Goal: Task Accomplishment & Management: Manage account settings

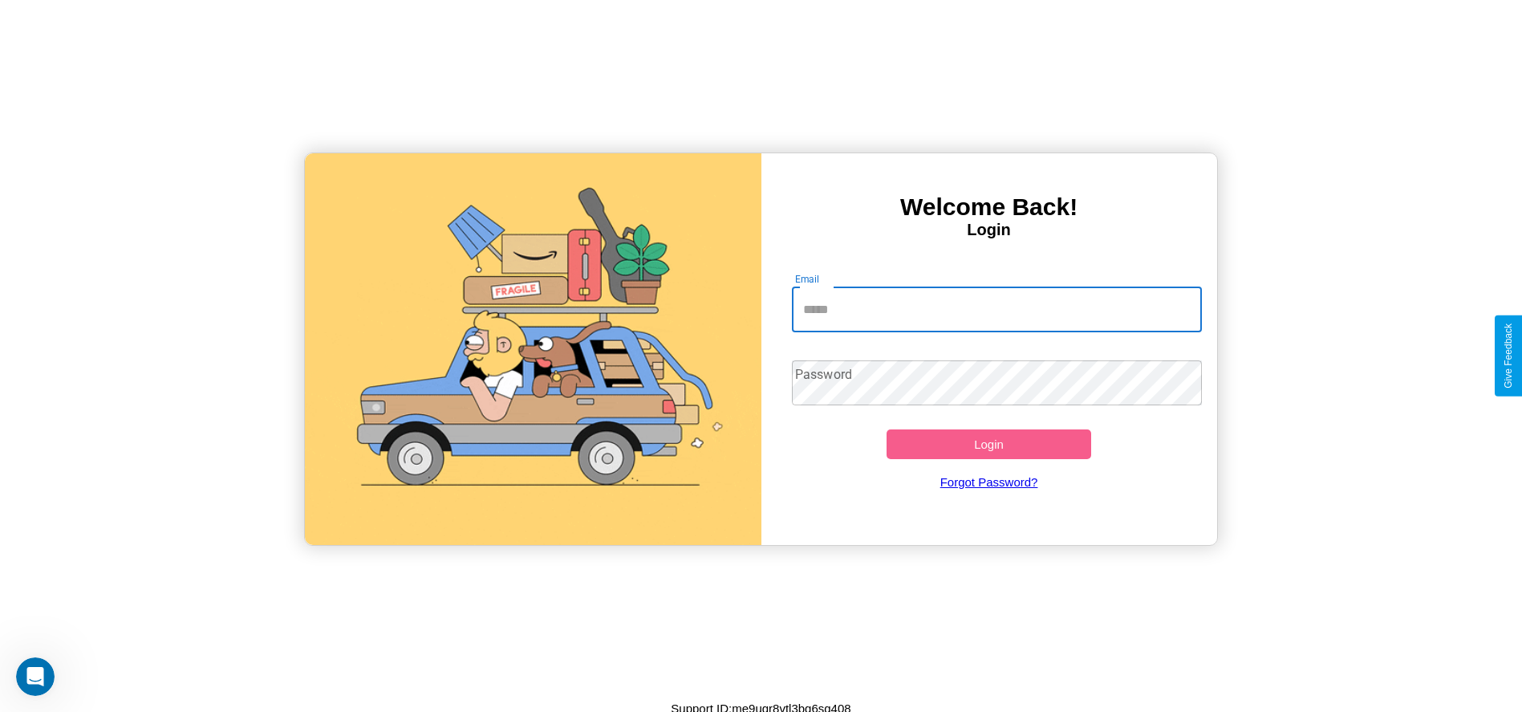
click at [996, 309] on input "Email" at bounding box center [997, 309] width 410 height 45
type input "**********"
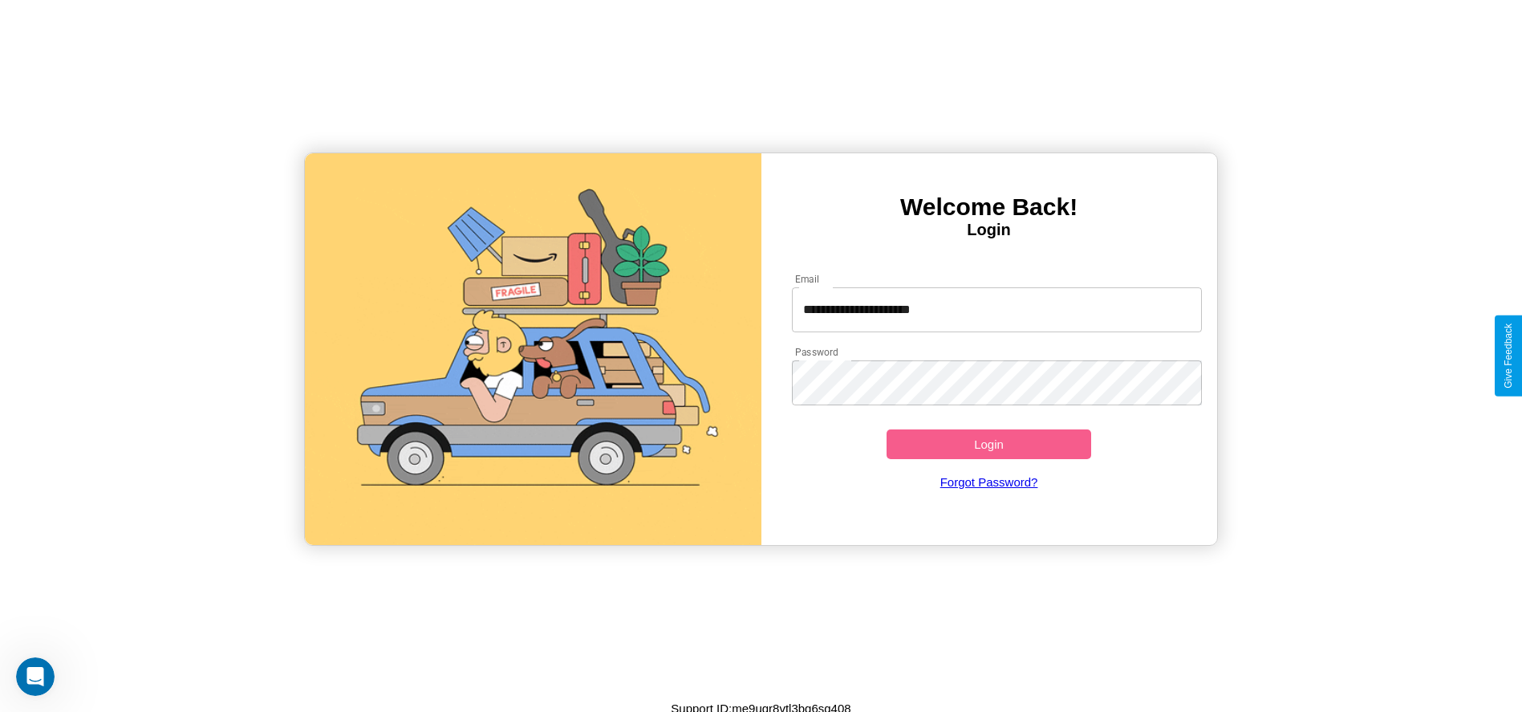
click at [988, 444] on button "Login" at bounding box center [989, 444] width 205 height 30
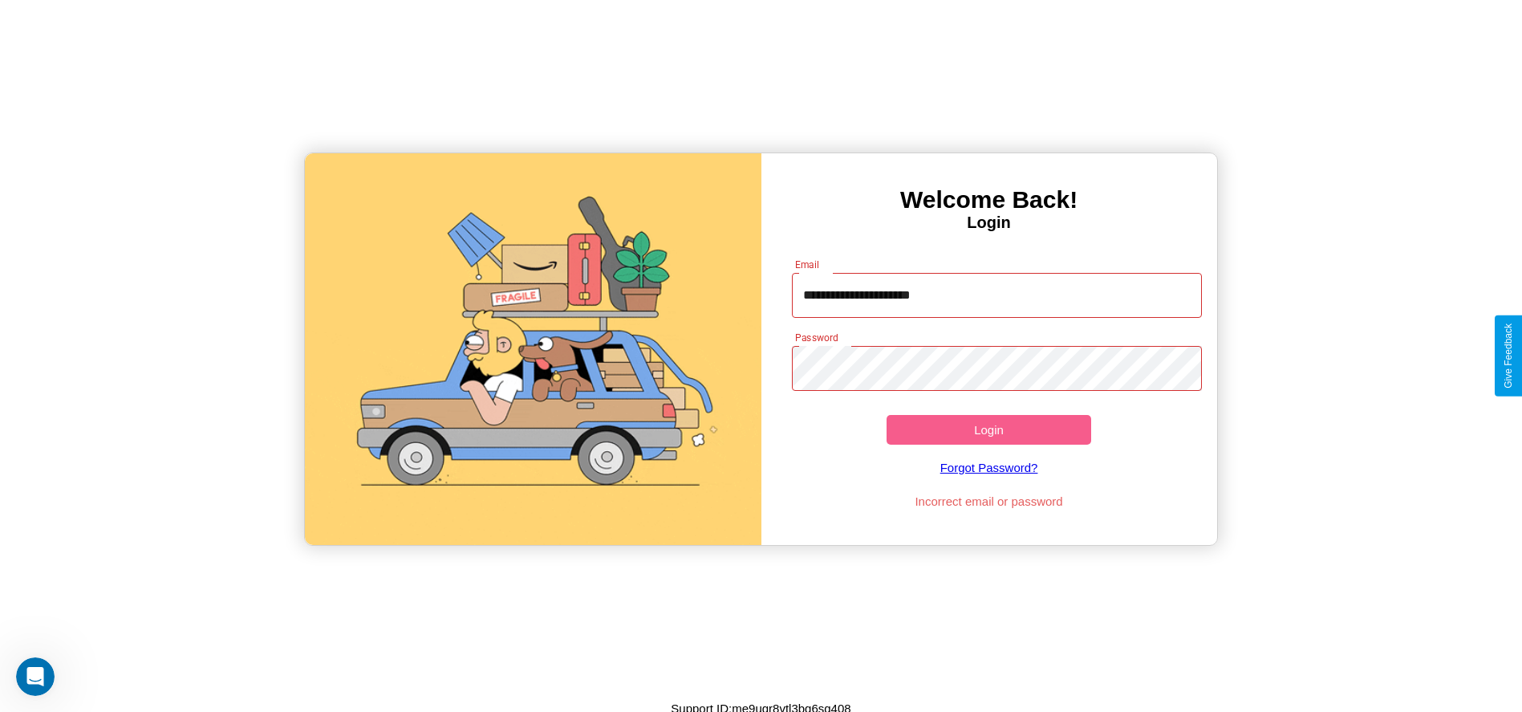
click at [988, 429] on button "Login" at bounding box center [989, 430] width 205 height 30
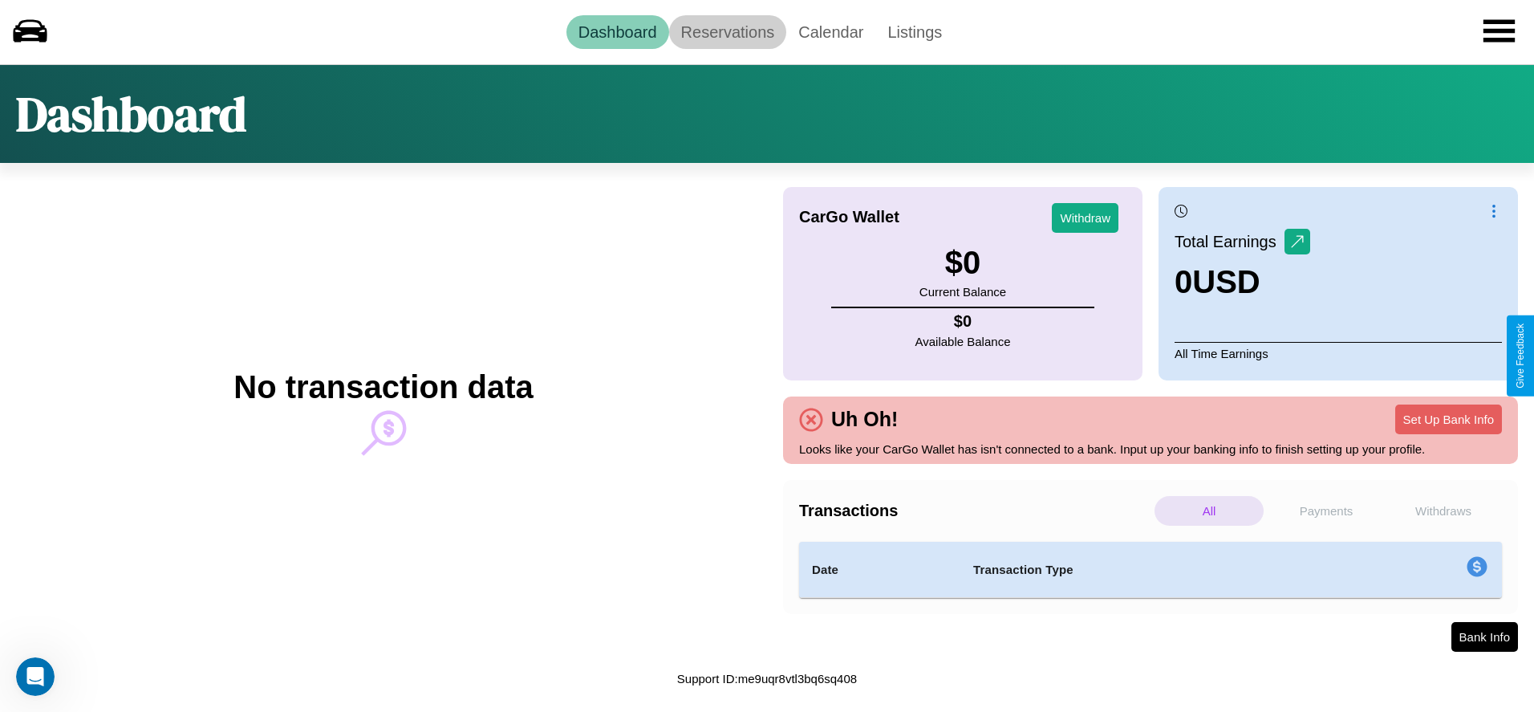
click at [727, 31] on link "Reservations" at bounding box center [728, 32] width 118 height 34
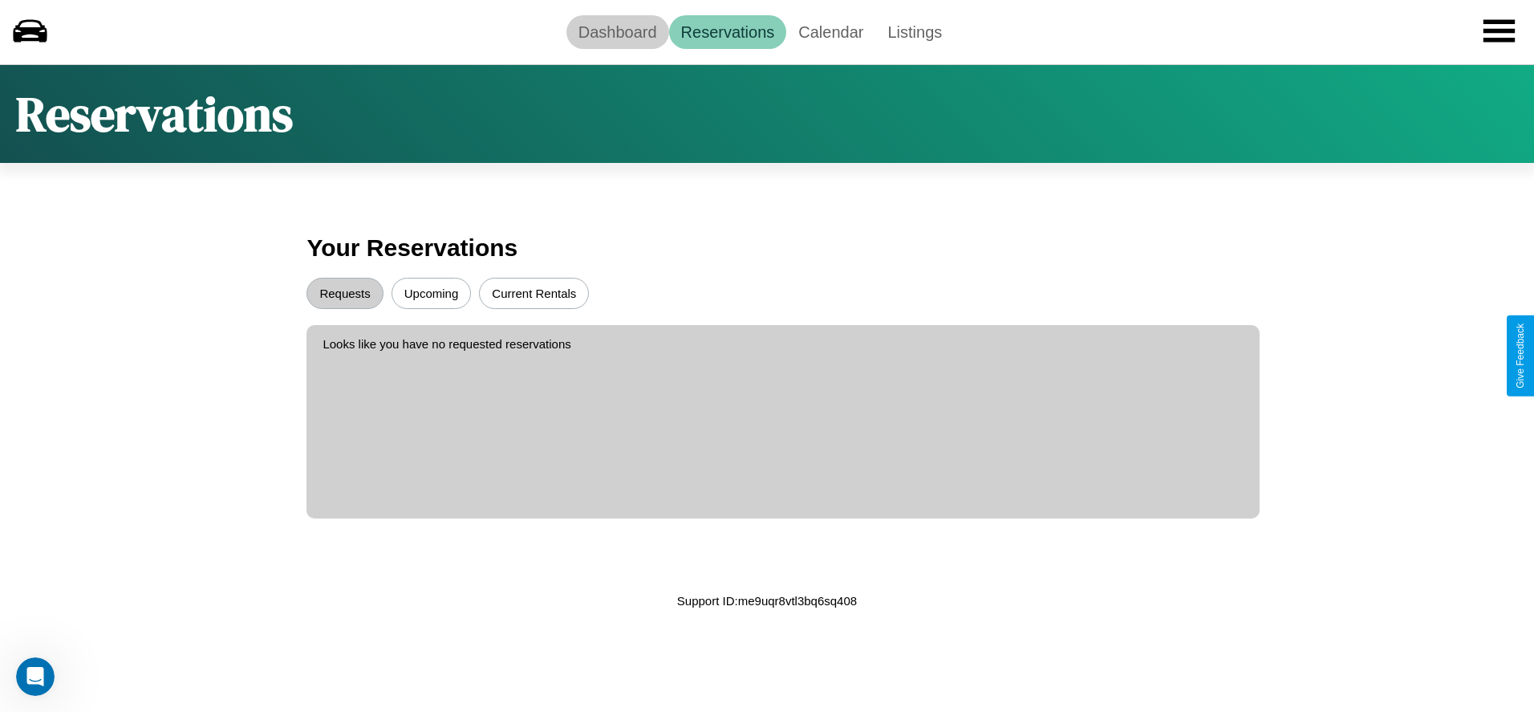
click at [617, 31] on link "Dashboard" at bounding box center [617, 32] width 103 height 34
